Goal: Navigation & Orientation: Understand site structure

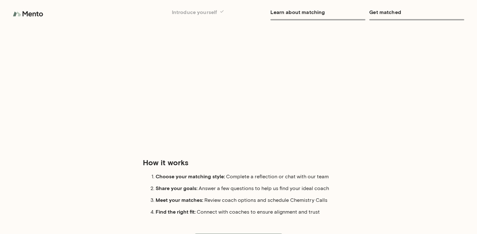
scroll to position [52, 0]
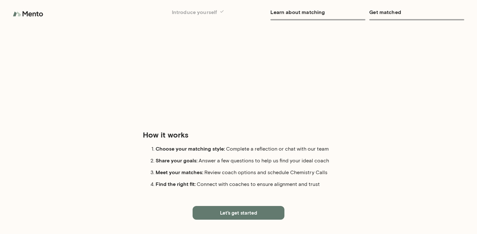
click at [28, 14] on img at bounding box center [29, 14] width 32 height 13
click at [231, 214] on button "Let's get started" at bounding box center [239, 212] width 92 height 13
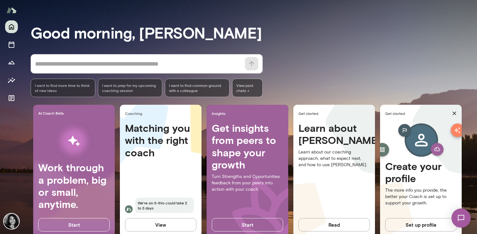
scroll to position [32, 0]
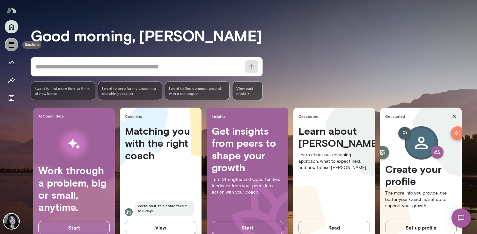
click at [11, 47] on icon "Sessions" at bounding box center [12, 45] width 8 height 8
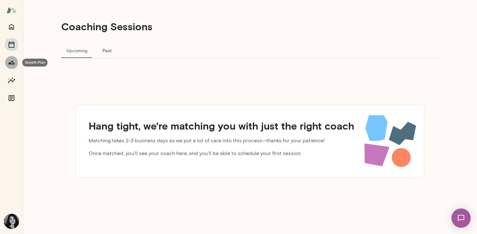
click at [8, 68] on button "Growth Plan" at bounding box center [11, 62] width 13 height 13
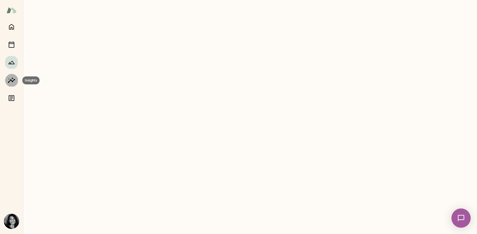
click at [10, 79] on icon "Insights" at bounding box center [12, 80] width 8 height 8
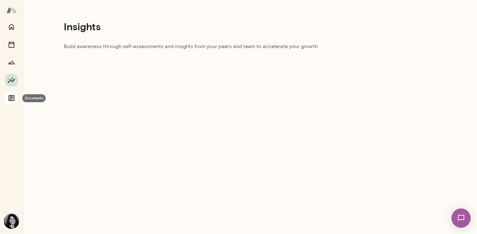
click at [11, 94] on button "Documents" at bounding box center [11, 98] width 13 height 13
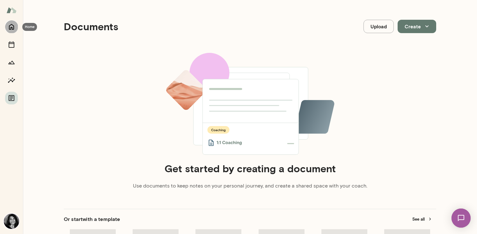
click at [12, 31] on button "Home" at bounding box center [11, 26] width 13 height 13
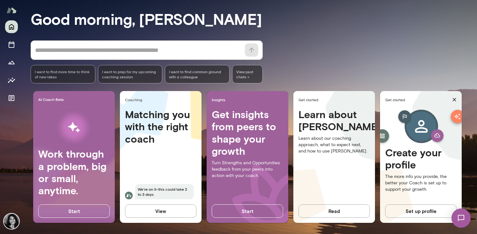
scroll to position [55, 0]
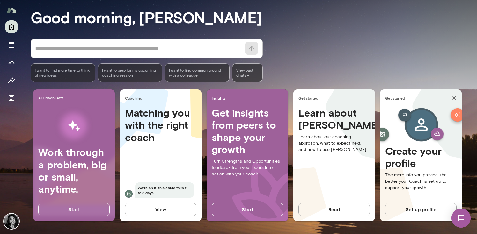
click at [167, 203] on button "View" at bounding box center [160, 209] width 71 height 13
